Goal: Transaction & Acquisition: Download file/media

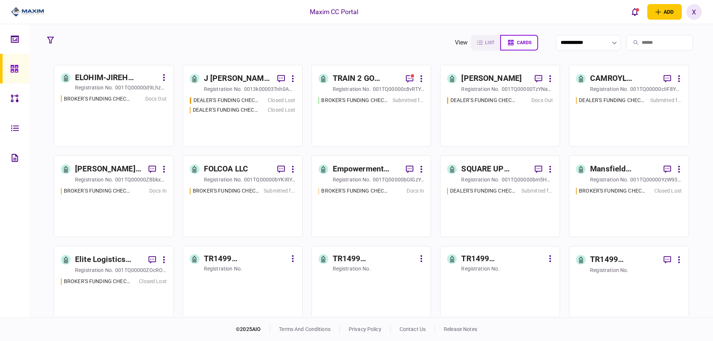
click at [349, 166] on div "Empowerment Logistics LLC" at bounding box center [367, 169] width 68 height 12
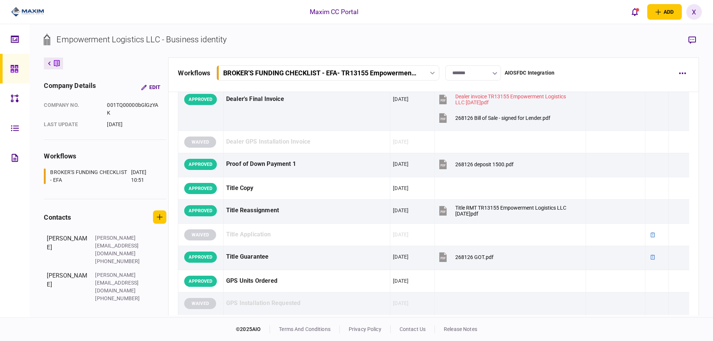
scroll to position [483, 0]
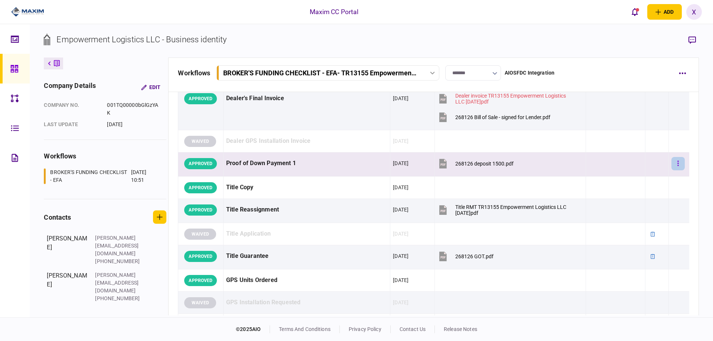
click at [675, 167] on button "button" at bounding box center [677, 163] width 13 height 13
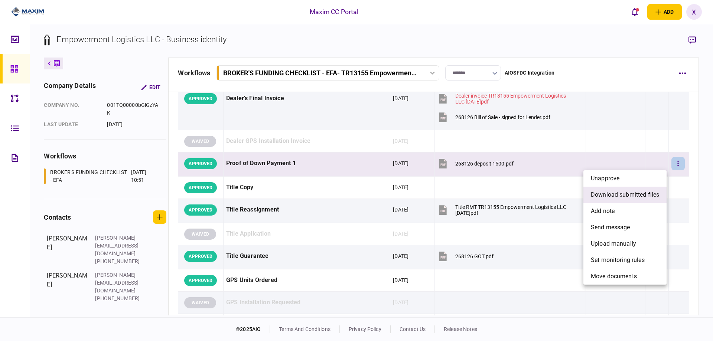
click at [654, 193] on span "download submitted files" at bounding box center [625, 195] width 68 height 9
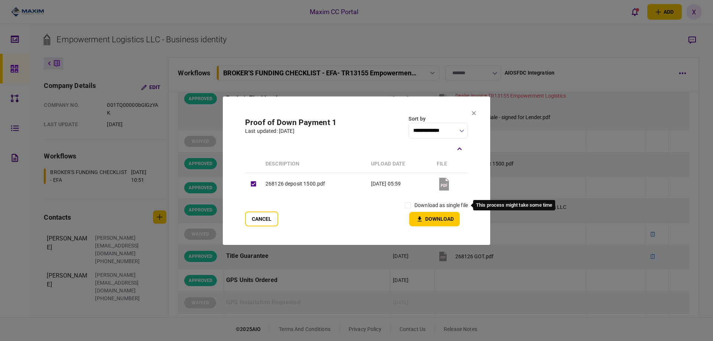
click at [423, 207] on label "download as single file" at bounding box center [440, 206] width 53 height 8
click at [414, 202] on label "download as single file" at bounding box center [440, 206] width 53 height 8
click at [422, 218] on icon "button" at bounding box center [419, 219] width 9 height 7
click at [475, 112] on icon at bounding box center [474, 113] width 4 height 4
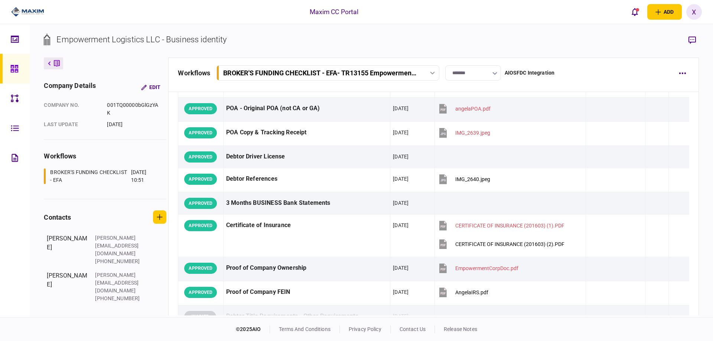
scroll to position [74, 0]
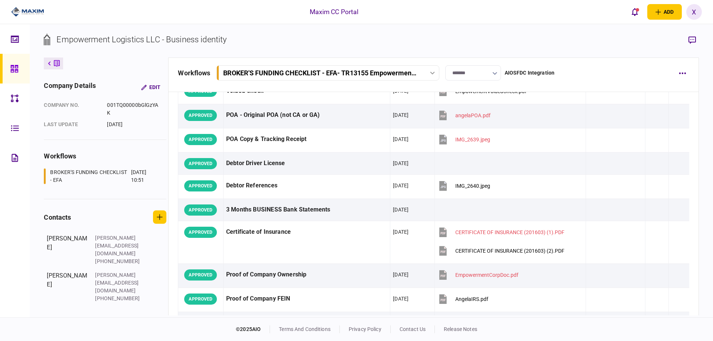
click at [27, 12] on img at bounding box center [27, 11] width 33 height 11
